Goal: Use online tool/utility: Utilize a website feature to perform a specific function

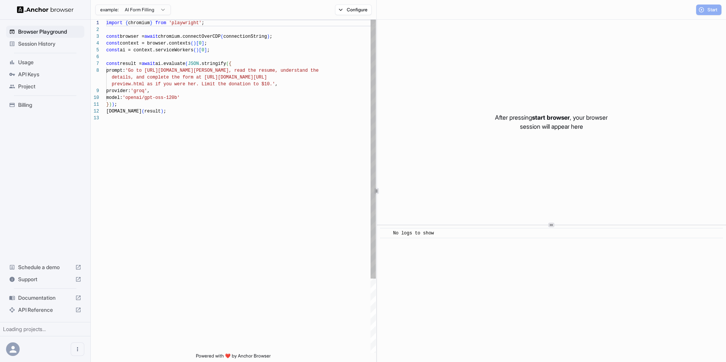
scroll to position [54, 0]
click at [337, 204] on div "import { chromium } from 'playwright' ; const browser = await chromium.connectO…" at bounding box center [240, 234] width 269 height 429
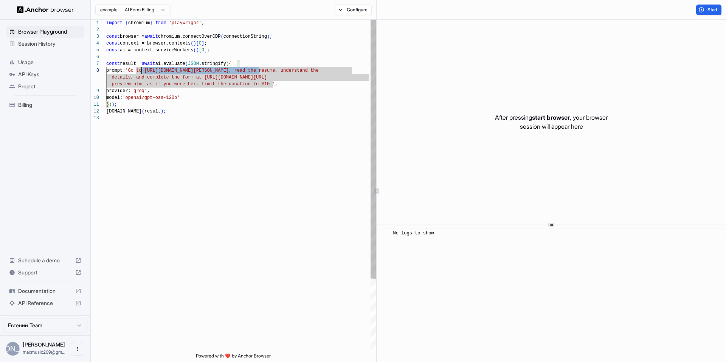
scroll to position [48, 0]
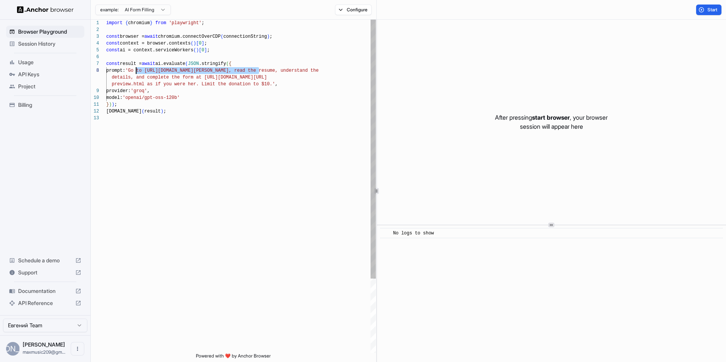
drag, startPoint x: 259, startPoint y: 70, endPoint x: 136, endPoint y: 70, distance: 122.8
click at [136, 70] on div "import { chromium } from 'playwright' ; const browser = await chromium.connectO…" at bounding box center [240, 234] width 269 height 429
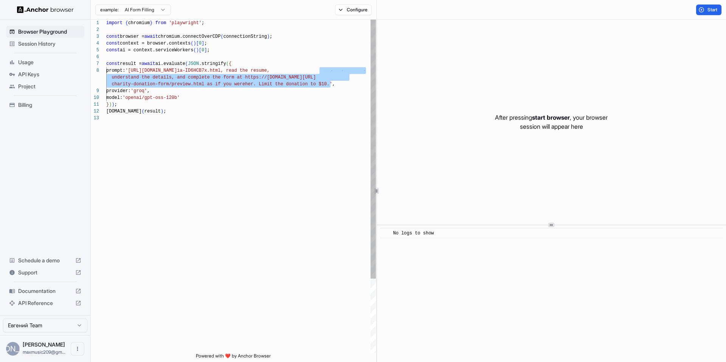
drag, startPoint x: 320, startPoint y: 70, endPoint x: 331, endPoint y: 83, distance: 16.4
click at [331, 83] on div "import { chromium } from 'playwright' ; const browser = await chromium.connectO…" at bounding box center [240, 234] width 269 height 429
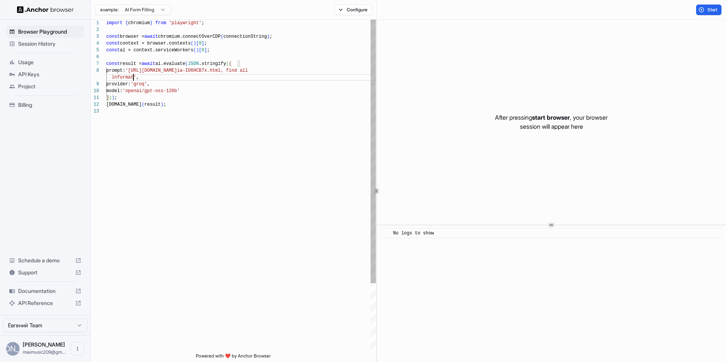
scroll to position [54, 0]
click at [268, 185] on div "import { chromium } from 'playwright' ; const browser = await chromium.connectO…" at bounding box center [240, 231] width 269 height 422
type textarea "**********"
click at [701, 12] on button "Start" at bounding box center [708, 10] width 25 height 11
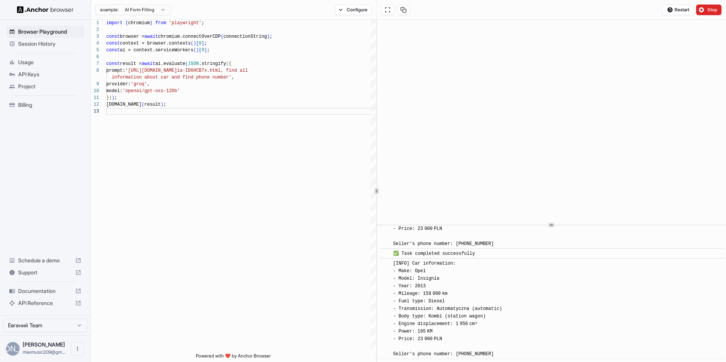
scroll to position [678, 0]
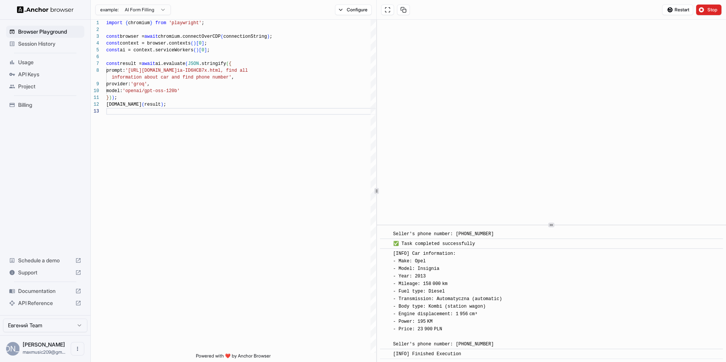
click at [64, 8] on img at bounding box center [45, 9] width 57 height 7
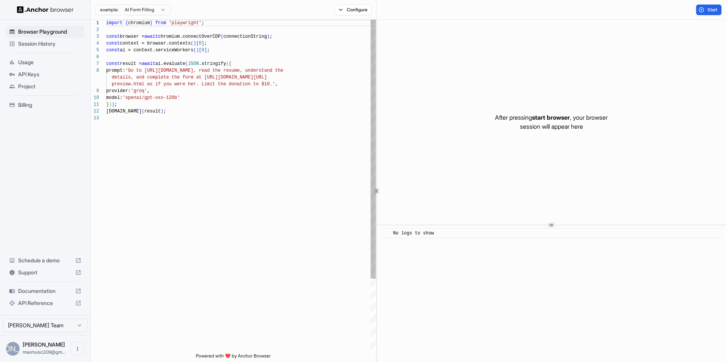
scroll to position [48, 0]
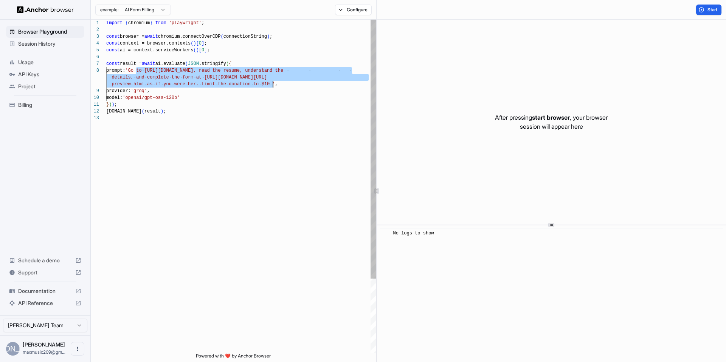
drag, startPoint x: 136, startPoint y: 70, endPoint x: 273, endPoint y: 83, distance: 137.4
click at [273, 83] on div "} ) ) ; console.info ( result ) ; model: 'openai/gpt-oss-120b' prompt: 'Go to h…" at bounding box center [240, 234] width 269 height 429
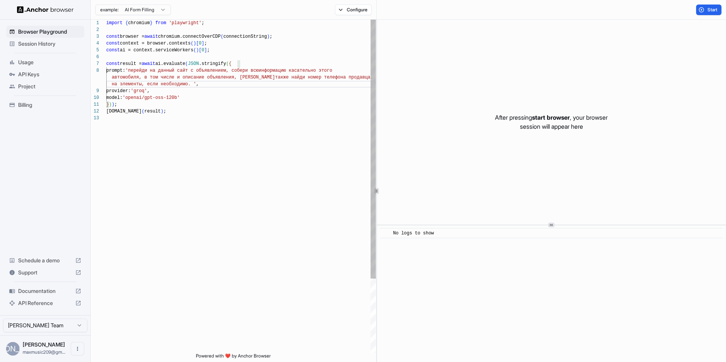
scroll to position [0, 0]
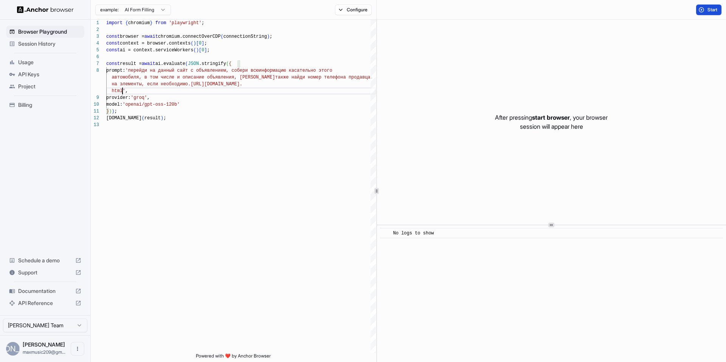
click at [706, 11] on button "Start" at bounding box center [708, 10] width 25 height 11
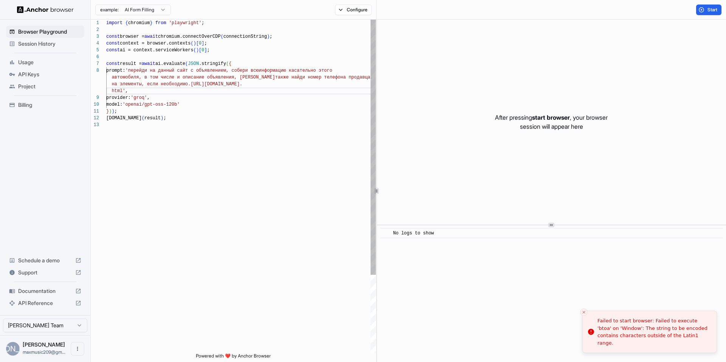
click at [153, 91] on div "} ) ) ; console.info ( result ) ; model: 'openai/gpt-oss-120b' prompt: 'перейди…" at bounding box center [240, 238] width 269 height 436
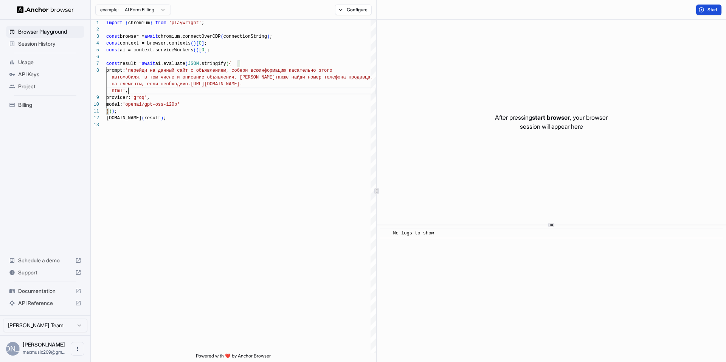
click at [709, 11] on span "Start" at bounding box center [712, 10] width 11 height 6
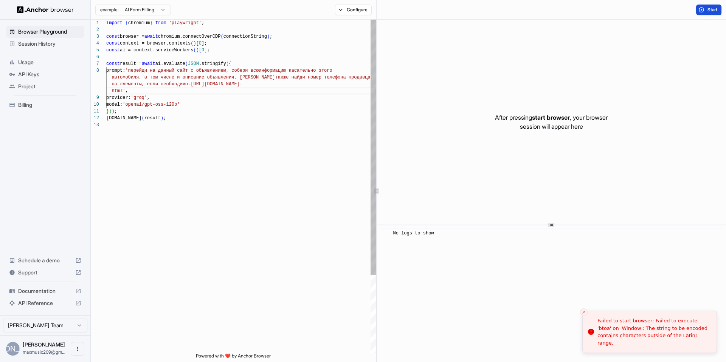
scroll to position [48, 0]
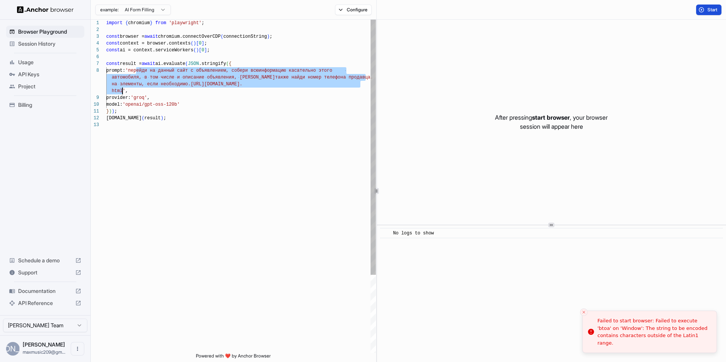
drag, startPoint x: 136, startPoint y: 70, endPoint x: 122, endPoint y: 90, distance: 24.2
click at [122, 90] on div "} ) ) ; console.info ( result ) ; model: 'openai/gpt-oss-120b' prompt: 'перейди…" at bounding box center [240, 238] width 269 height 436
click at [209, 73] on div "} ) ) ; console.info ( result ) ; model: 'openai/gpt-oss-120b' prompt: 'перейди…" at bounding box center [240, 238] width 269 height 436
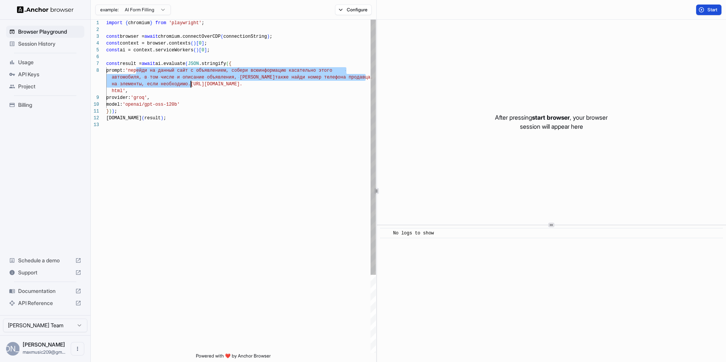
drag, startPoint x: 136, startPoint y: 70, endPoint x: 190, endPoint y: 83, distance: 55.2
click at [190, 83] on div "} ) ) ; console.info ( result ) ; model: 'openai/gpt-oss-120b' prompt: 'перейди…" at bounding box center [240, 238] width 269 height 436
type textarea "**********"
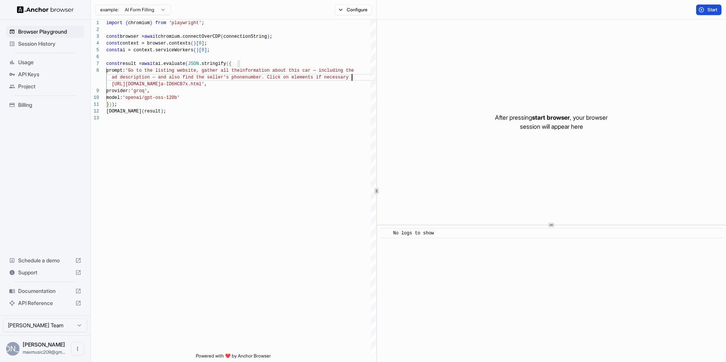
click at [714, 14] on button "Start" at bounding box center [708, 10] width 25 height 11
click at [710, 11] on span "Start" at bounding box center [712, 10] width 11 height 6
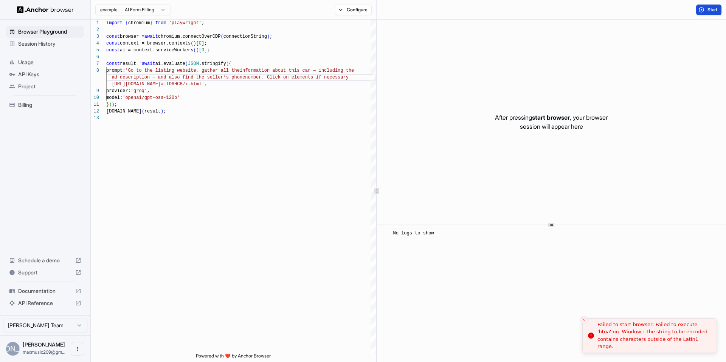
click at [634, 343] on div "Failed to start browser: Failed to execute 'btoa' on 'Window': The string to be…" at bounding box center [653, 335] width 113 height 29
copy body "Failed to start browser: Failed to execute 'btoa' on 'Window': The string to be…"
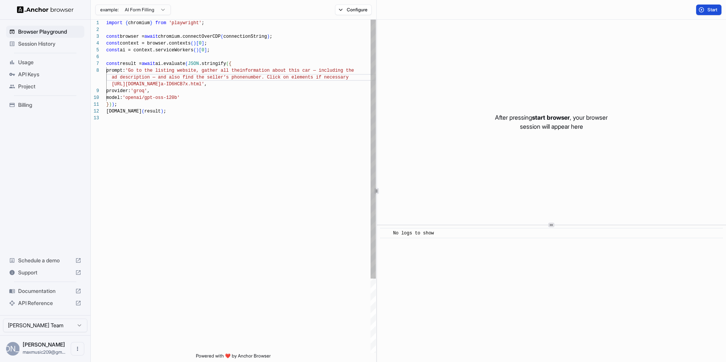
scroll to position [48, 0]
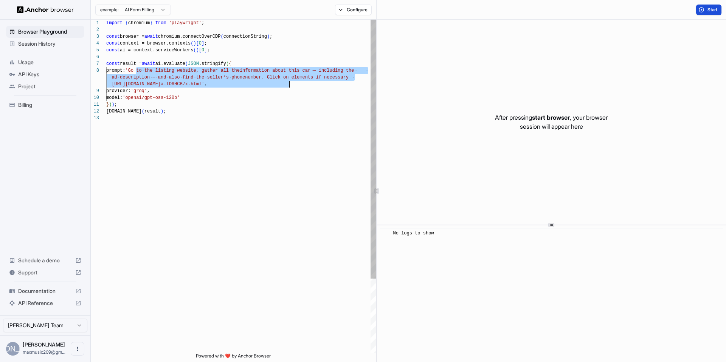
drag, startPoint x: 137, startPoint y: 70, endPoint x: 290, endPoint y: 84, distance: 154.1
click at [290, 84] on div "} ) ) ; console.info ( result ) ; model: 'openai/gpt-oss-120b' prompt: 'Go to t…" at bounding box center [240, 234] width 269 height 429
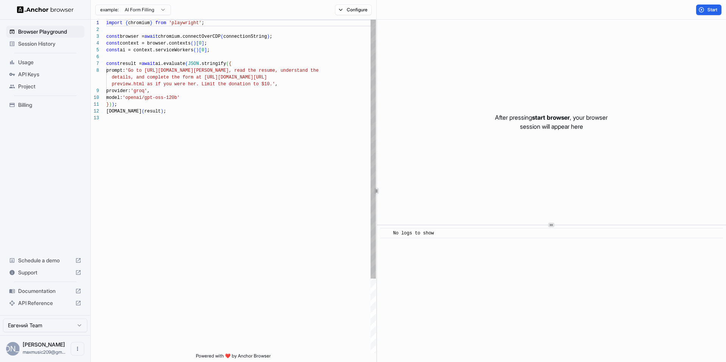
scroll to position [48, 0]
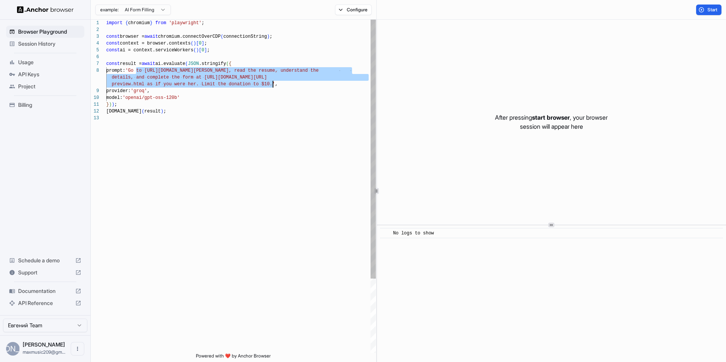
drag, startPoint x: 136, startPoint y: 70, endPoint x: 272, endPoint y: 85, distance: 136.1
click at [272, 85] on div "import { chromium } from 'playwright' ; const browser = await chromium.connectO…" at bounding box center [240, 234] width 269 height 429
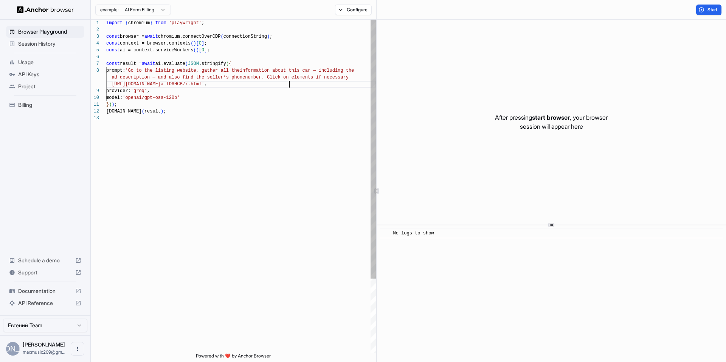
scroll to position [61, 0]
click at [714, 11] on span "Start" at bounding box center [712, 10] width 11 height 6
click at [234, 24] on div "import { chromium } from 'playwright' ; const browser = await chromium.connectO…" at bounding box center [240, 234] width 269 height 429
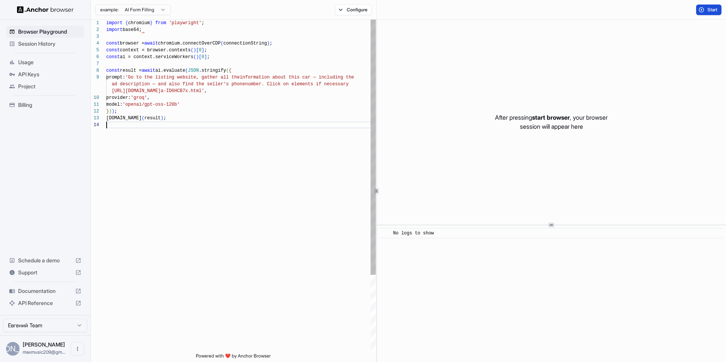
click at [239, 208] on div "import { chromium } from 'playwright' ; const browser = await chromium.connectO…" at bounding box center [240, 238] width 269 height 436
type textarea "**********"
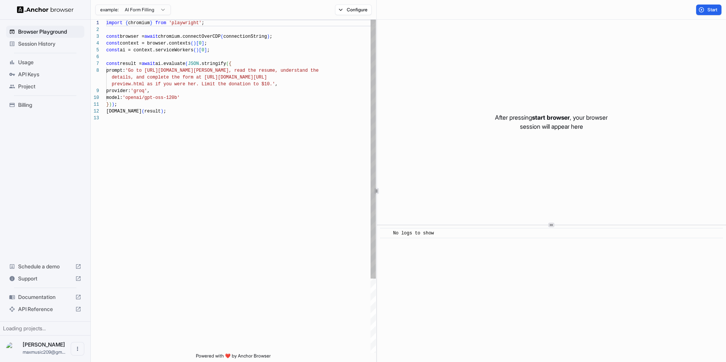
scroll to position [54, 0]
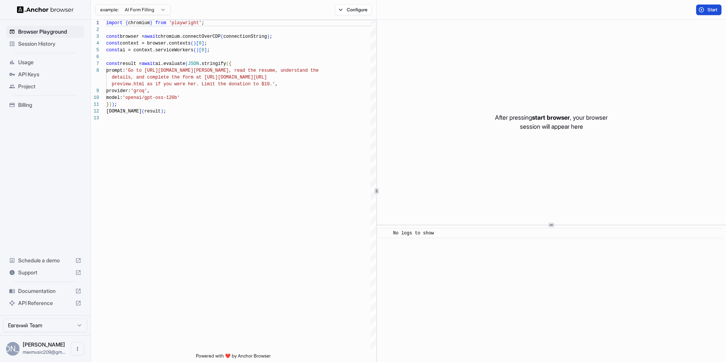
click at [709, 11] on span "Start" at bounding box center [712, 10] width 11 height 6
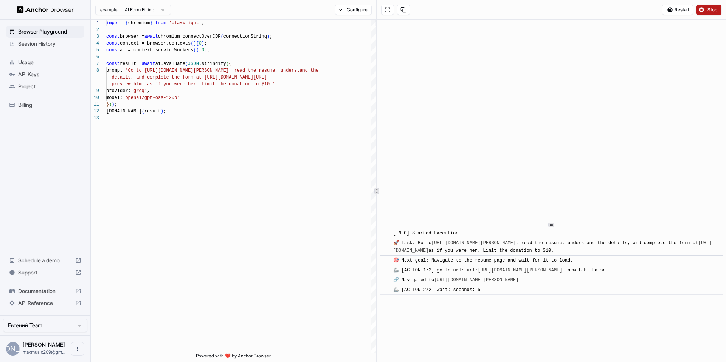
click at [708, 10] on span "Stop" at bounding box center [712, 10] width 11 height 6
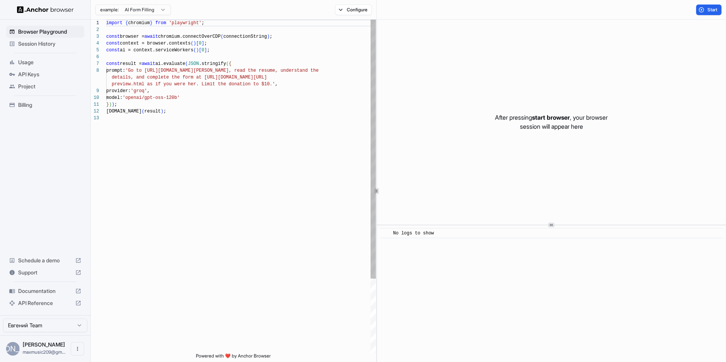
scroll to position [48, 0]
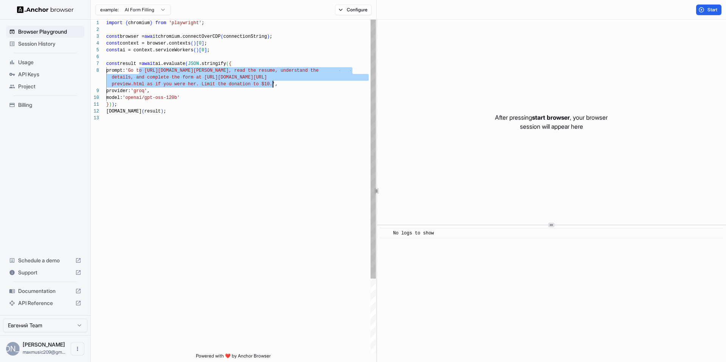
drag, startPoint x: 138, startPoint y: 69, endPoint x: 272, endPoint y: 81, distance: 135.5
click at [272, 81] on div "import { chromium } from 'playwright' ; const browser = await chromium.connectO…" at bounding box center [240, 234] width 269 height 429
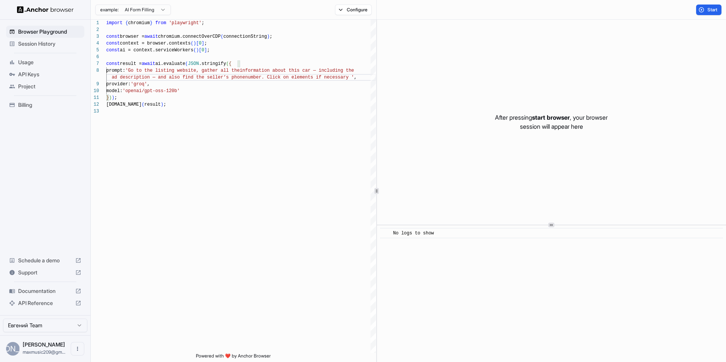
scroll to position [61, 0]
click at [711, 10] on span "Start" at bounding box center [712, 10] width 11 height 6
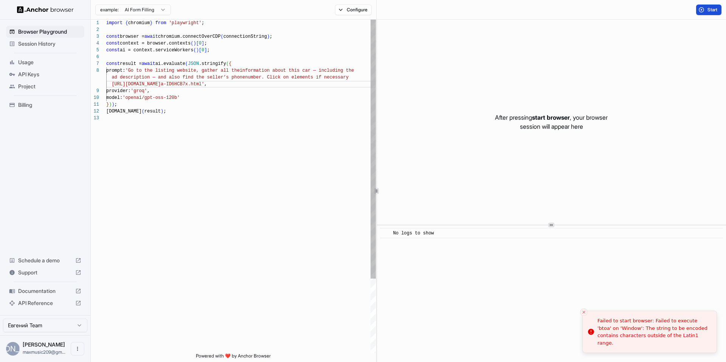
click at [283, 92] on div "import { chromium } from 'playwright' ; const browser = await chromium.connectO…" at bounding box center [240, 234] width 269 height 429
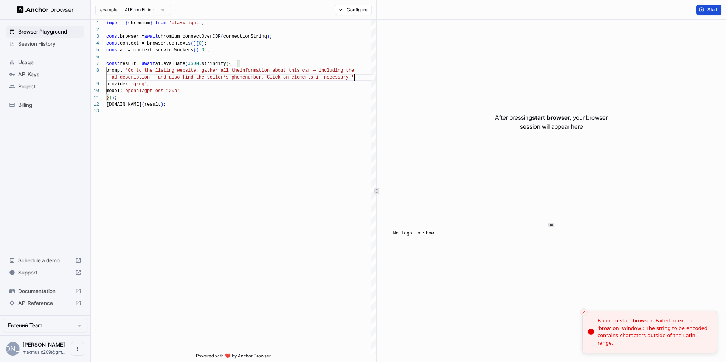
click at [715, 8] on span "Start" at bounding box center [712, 10] width 11 height 6
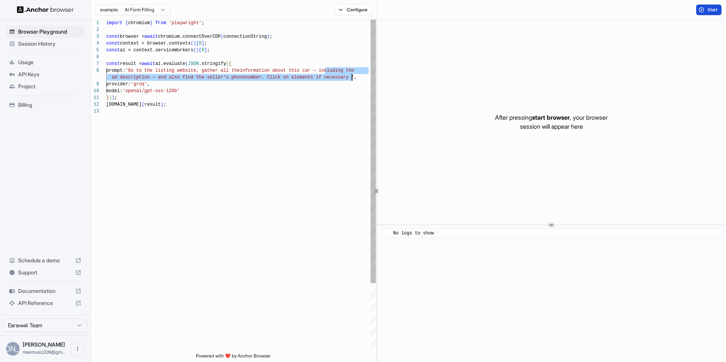
drag, startPoint x: 325, startPoint y: 70, endPoint x: 351, endPoint y: 79, distance: 27.6
click at [351, 79] on div "import { chromium } from 'playwright' ; const browser = await chromium.connectO…" at bounding box center [240, 231] width 269 height 422
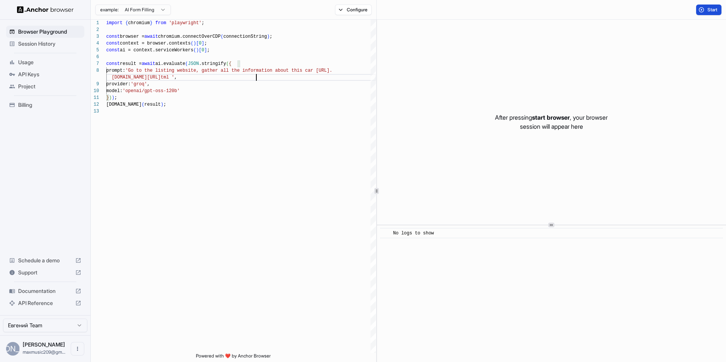
click at [707, 11] on span "Start" at bounding box center [712, 10] width 11 height 6
click at [709, 7] on span "Stop" at bounding box center [712, 10] width 11 height 6
click at [254, 88] on div "import { chromium } from 'playwright' ; const browser = await chromium.connectO…" at bounding box center [240, 231] width 269 height 422
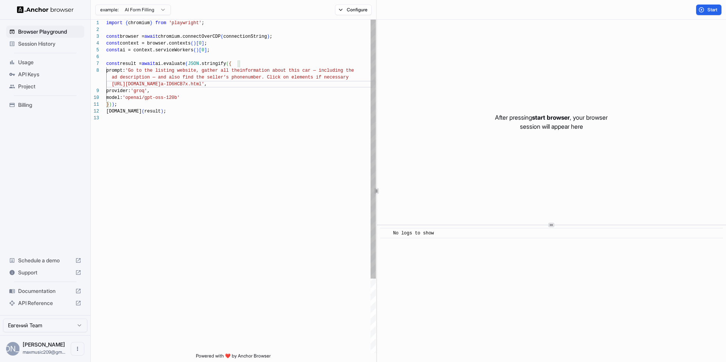
click at [328, 71] on div "import { chromium } from 'playwright' ; const browser = await chromium.connectO…" at bounding box center [240, 234] width 269 height 429
click at [711, 12] on button "Start" at bounding box center [708, 10] width 25 height 11
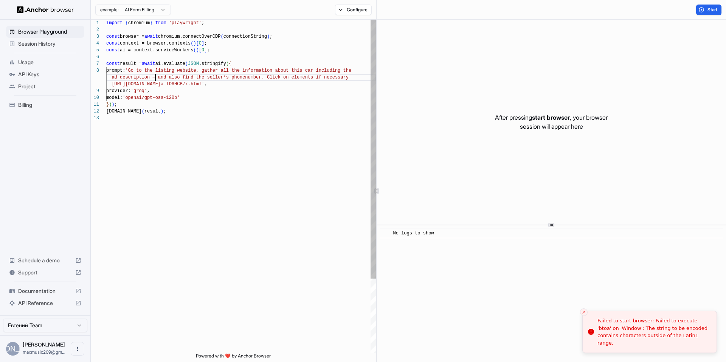
click at [155, 76] on div "import { chromium } from 'playwright' ; const browser = await chromium.connectO…" at bounding box center [240, 234] width 269 height 429
click at [713, 10] on span "Start" at bounding box center [712, 10] width 11 height 6
click at [221, 77] on div "import { chromium } from 'playwright' ; const browser = await chromium.connectO…" at bounding box center [240, 234] width 269 height 429
click at [219, 77] on div "import { chromium } from 'playwright' ; const browser = await chromium.connectO…" at bounding box center [240, 234] width 269 height 429
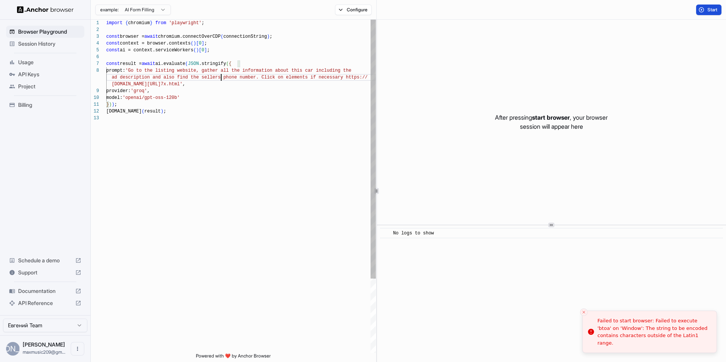
click at [221, 77] on div "import { chromium } from 'playwright' ; const browser = await chromium.connectO…" at bounding box center [240, 234] width 269 height 429
type textarea "**********"
click at [708, 13] on button "Start" at bounding box center [708, 10] width 25 height 11
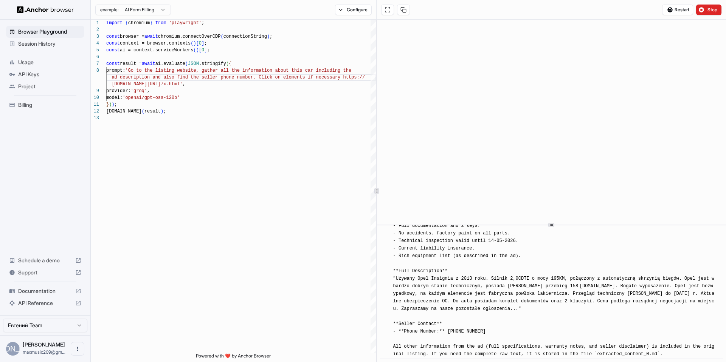
scroll to position [1384, 0]
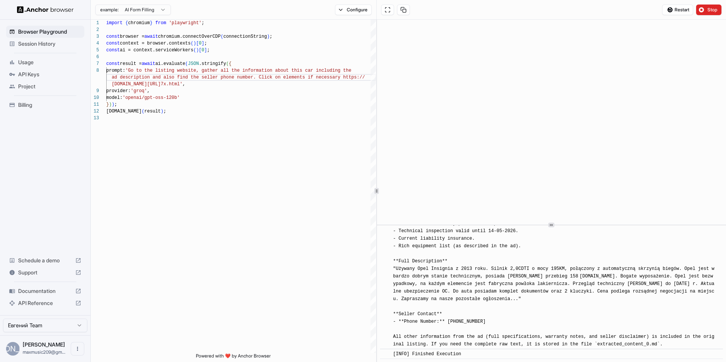
click at [471, 282] on span "[INFO] Here are the details of the Opel Insignia listing (ID 6141378599): **Car…" at bounding box center [555, 228] width 324 height 240
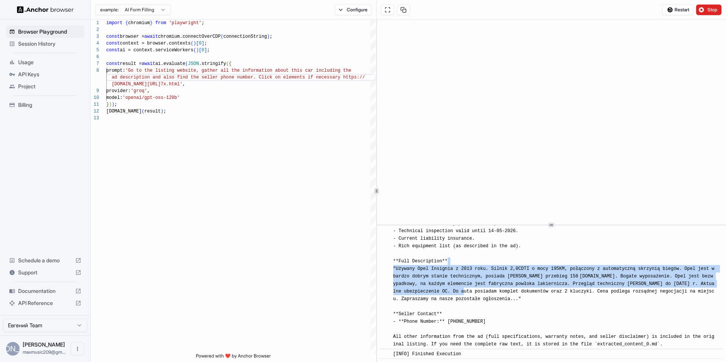
drag, startPoint x: 481, startPoint y: 288, endPoint x: 479, endPoint y: 261, distance: 27.7
click at [479, 261] on div "[INFO] Here are the details of the Opel Insignia listing (ID 6141378599): **Car…" at bounding box center [553, 228] width 321 height 242
click at [477, 299] on span "[INFO] Here are the details of the Opel Insignia listing (ID 6141378599): **Car…" at bounding box center [555, 228] width 324 height 240
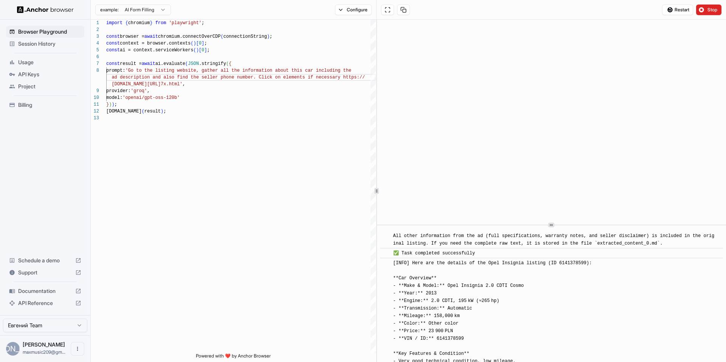
scroll to position [1212, 0]
